Goal: Transaction & Acquisition: Download file/media

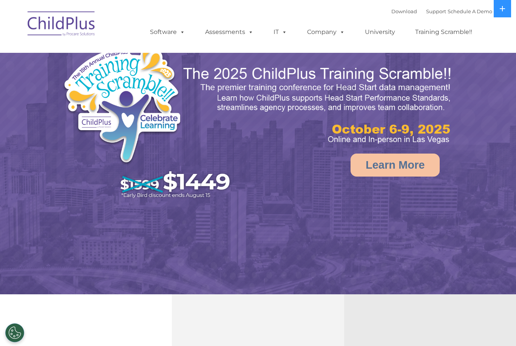
select select "MEDIUM"
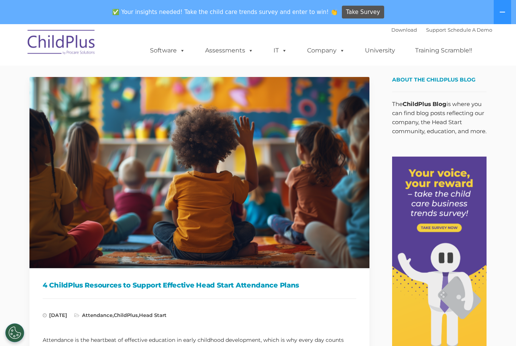
click at [403, 27] on link "Download" at bounding box center [404, 30] width 26 height 6
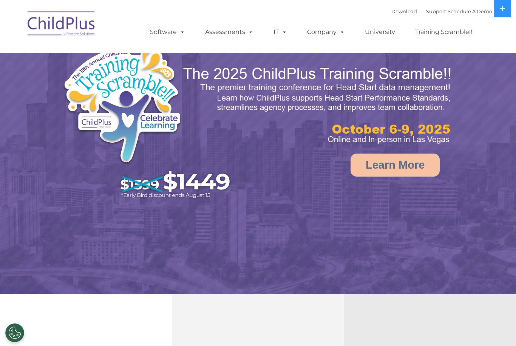
select select "MEDIUM"
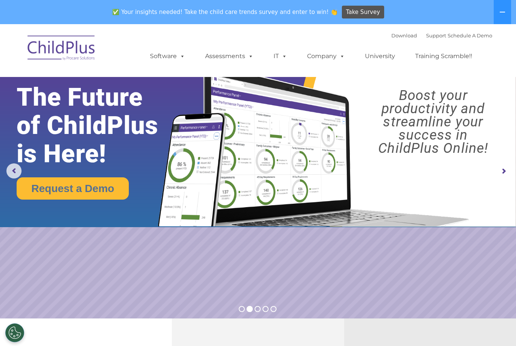
click at [229, 57] on link "Assessments" at bounding box center [228, 56] width 63 height 15
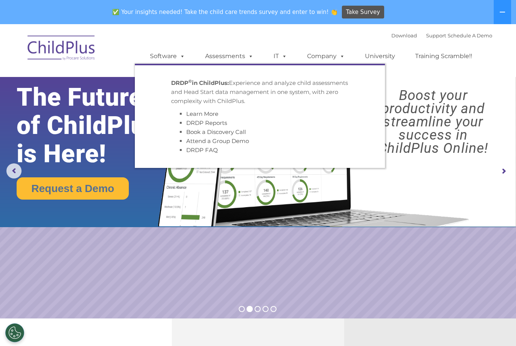
click at [279, 56] on span at bounding box center [283, 55] width 8 height 7
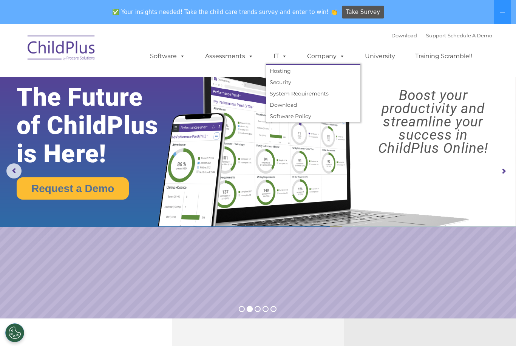
click at [338, 59] on span at bounding box center [340, 55] width 8 height 7
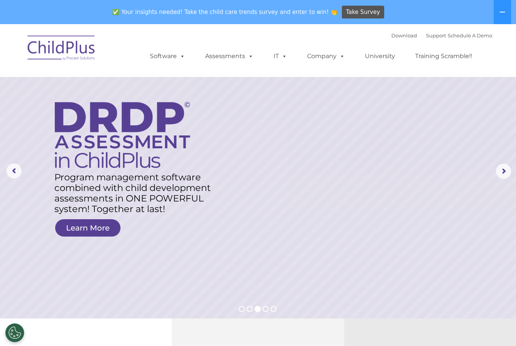
click at [392, 38] on link "Download" at bounding box center [404, 35] width 26 height 6
